Goal: Information Seeking & Learning: Learn about a topic

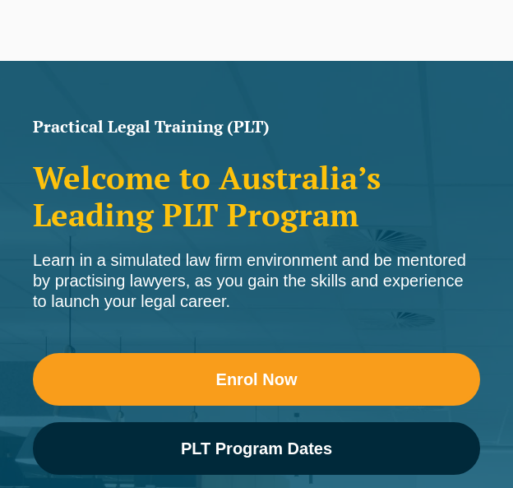
click at [207, 440] on span "PLT Program Dates" at bounding box center [256, 448] width 151 height 16
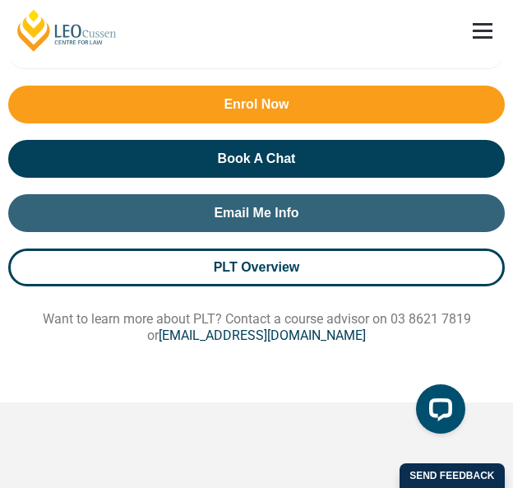
scroll to position [1870, 0]
